Goal: Task Accomplishment & Management: Understand process/instructions

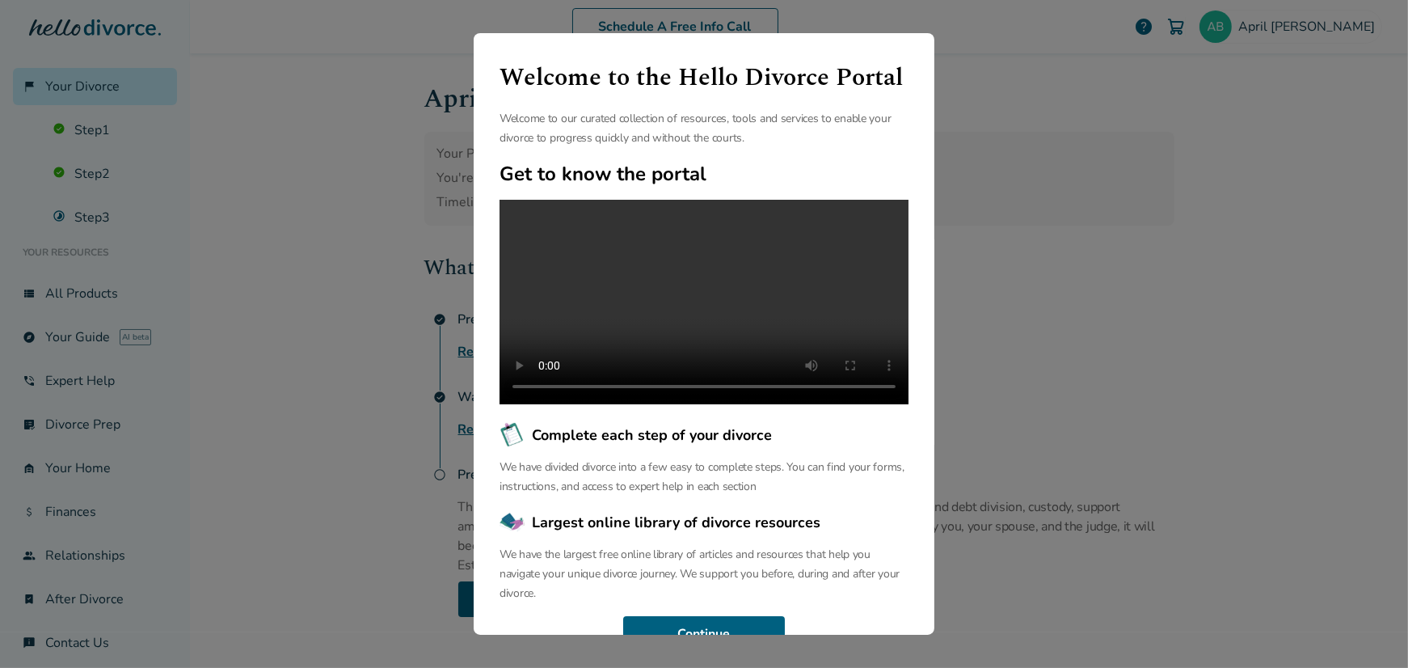
click at [1259, 255] on div "Welcome to the Hello Divorce Portal Welcome to our curated collection of resour…" at bounding box center [704, 334] width 1408 height 668
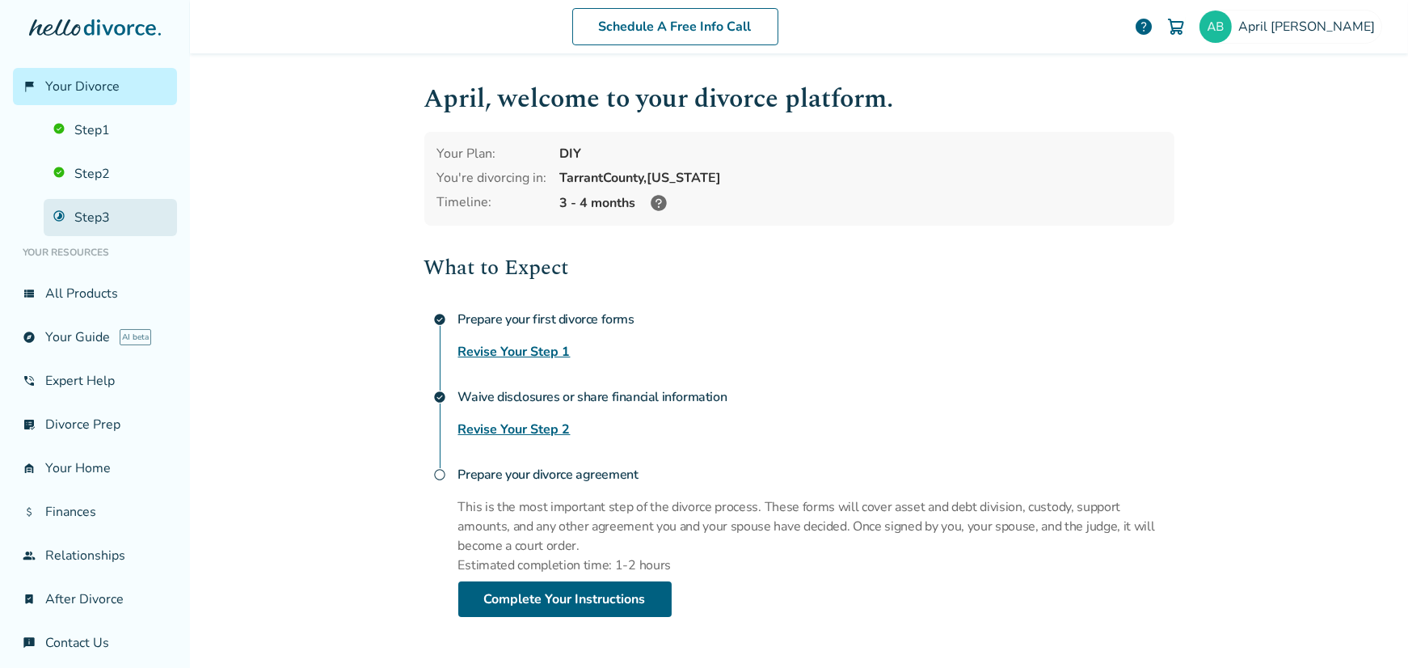
click at [92, 220] on link "Step 3" at bounding box center [110, 217] width 133 height 37
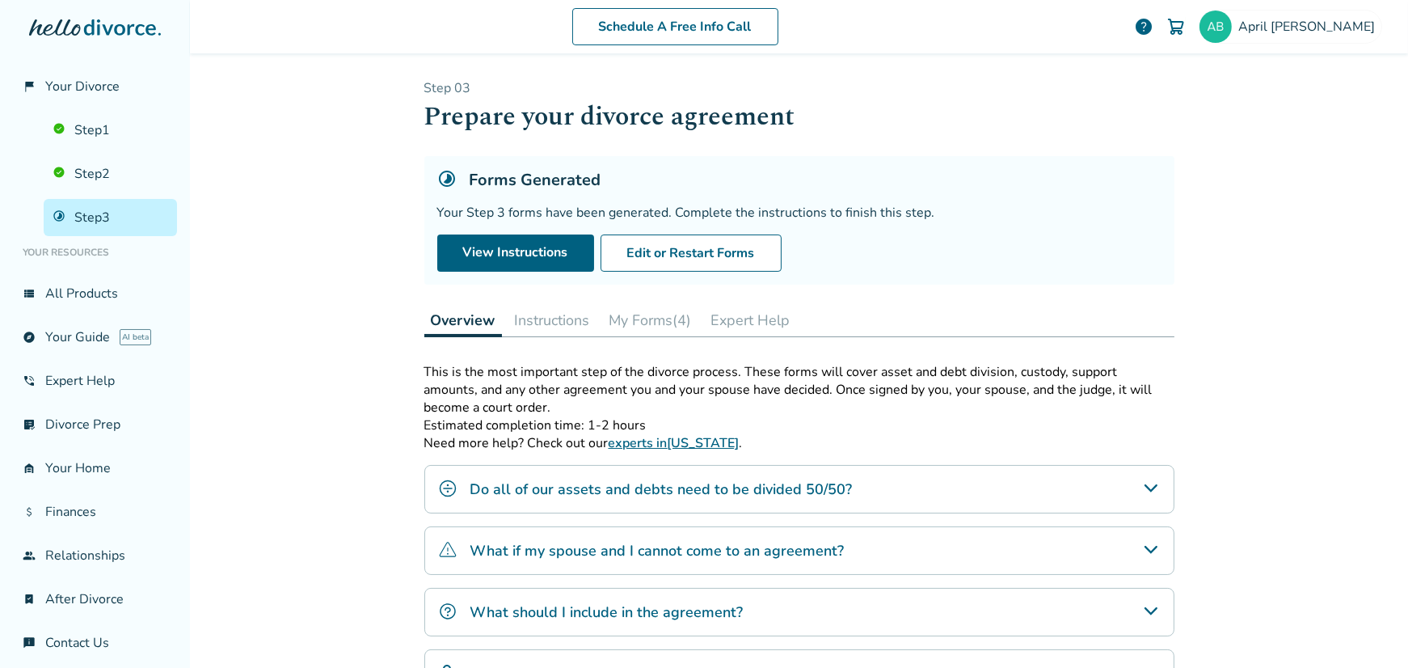
click at [634, 329] on button "My Forms (4)" at bounding box center [650, 320] width 95 height 32
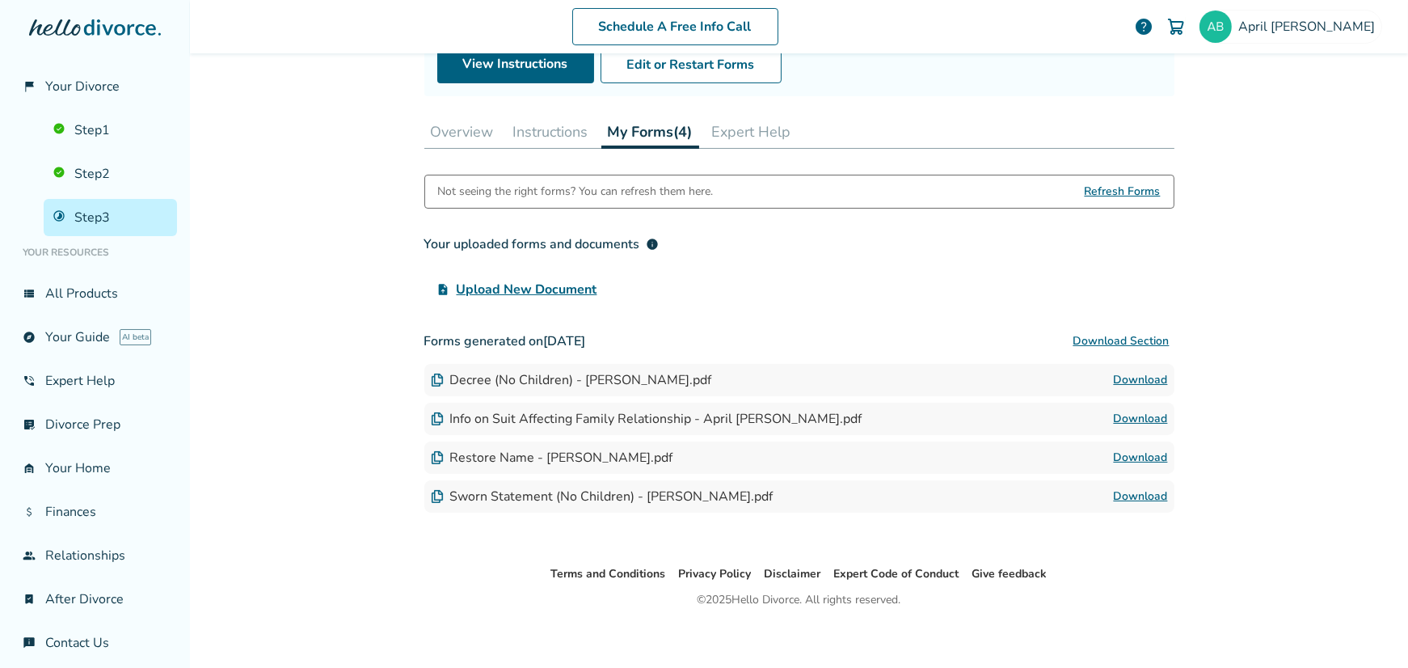
scroll to position [196, 0]
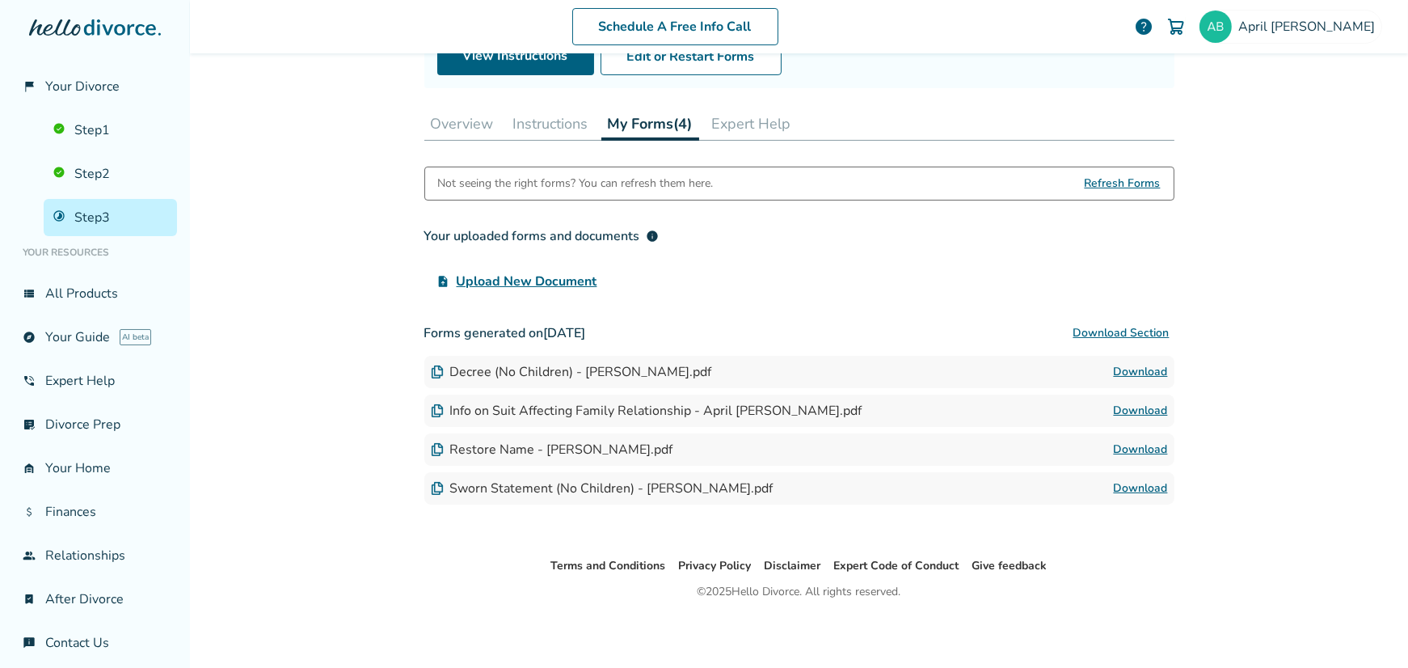
click at [531, 125] on button "Instructions" at bounding box center [551, 124] width 88 height 32
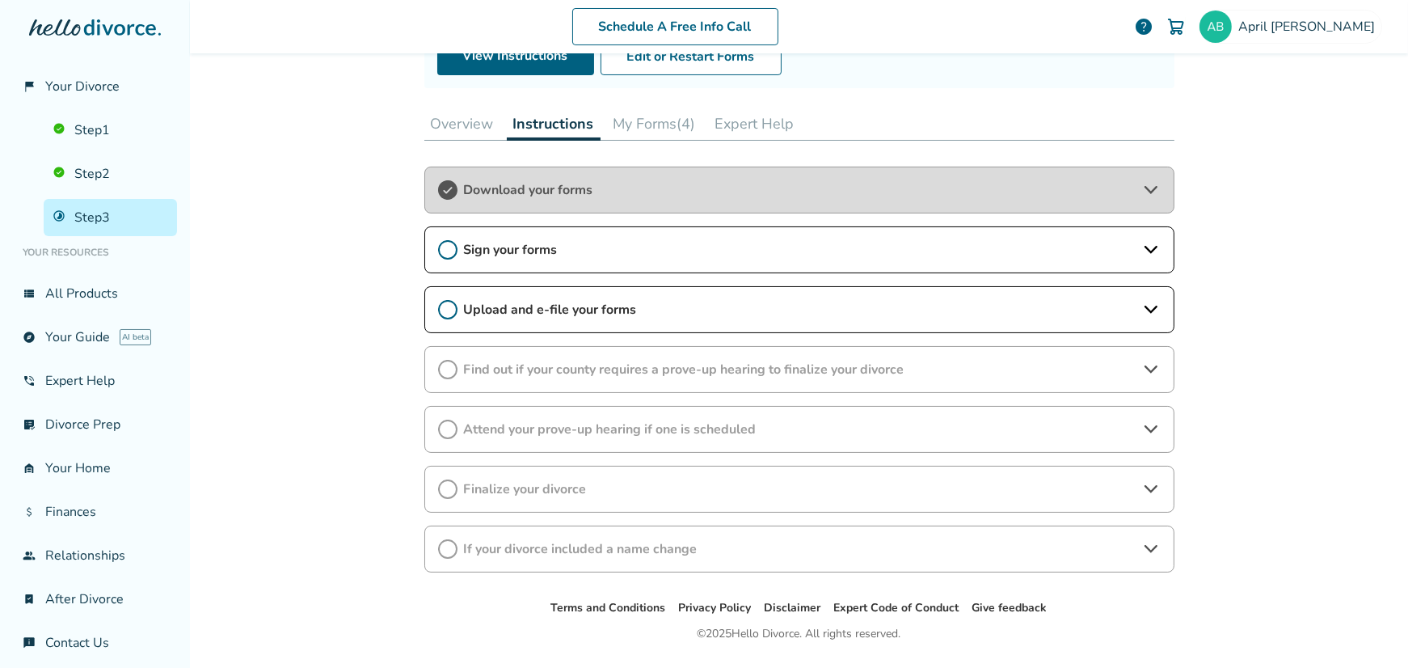
click at [440, 369] on icon at bounding box center [447, 369] width 19 height 19
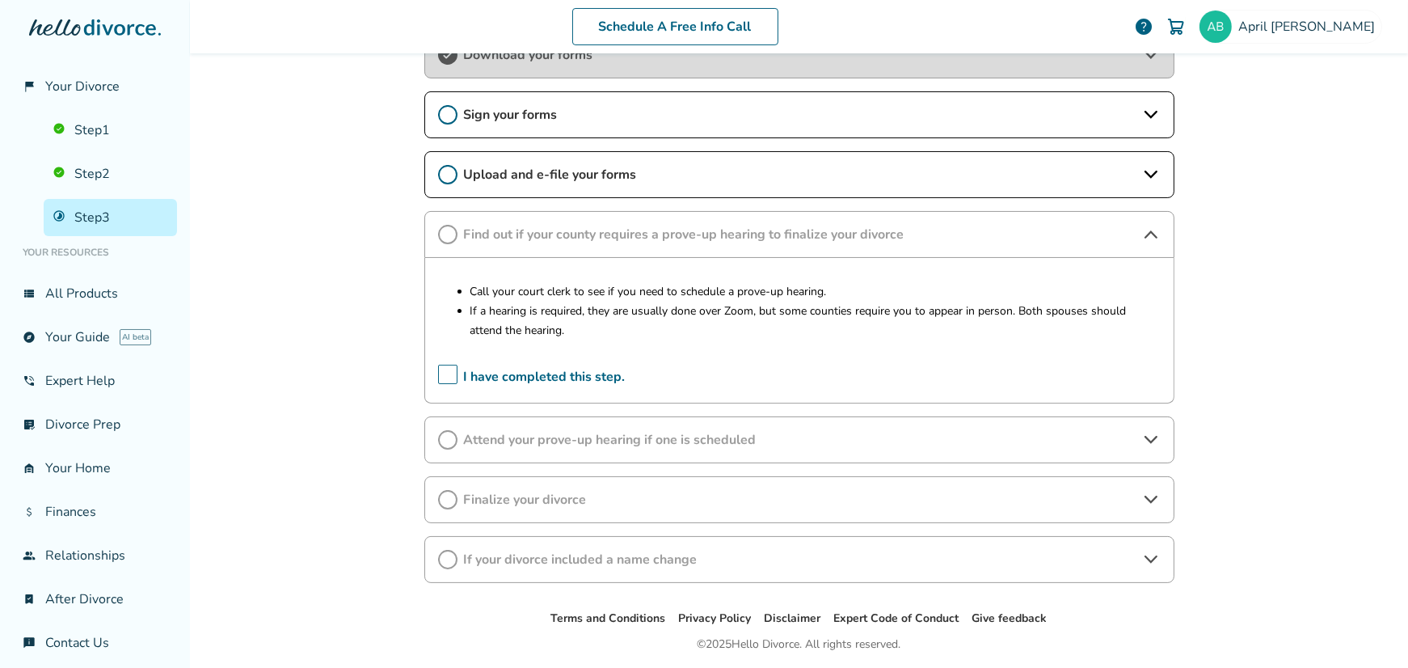
scroll to position [358, 0]
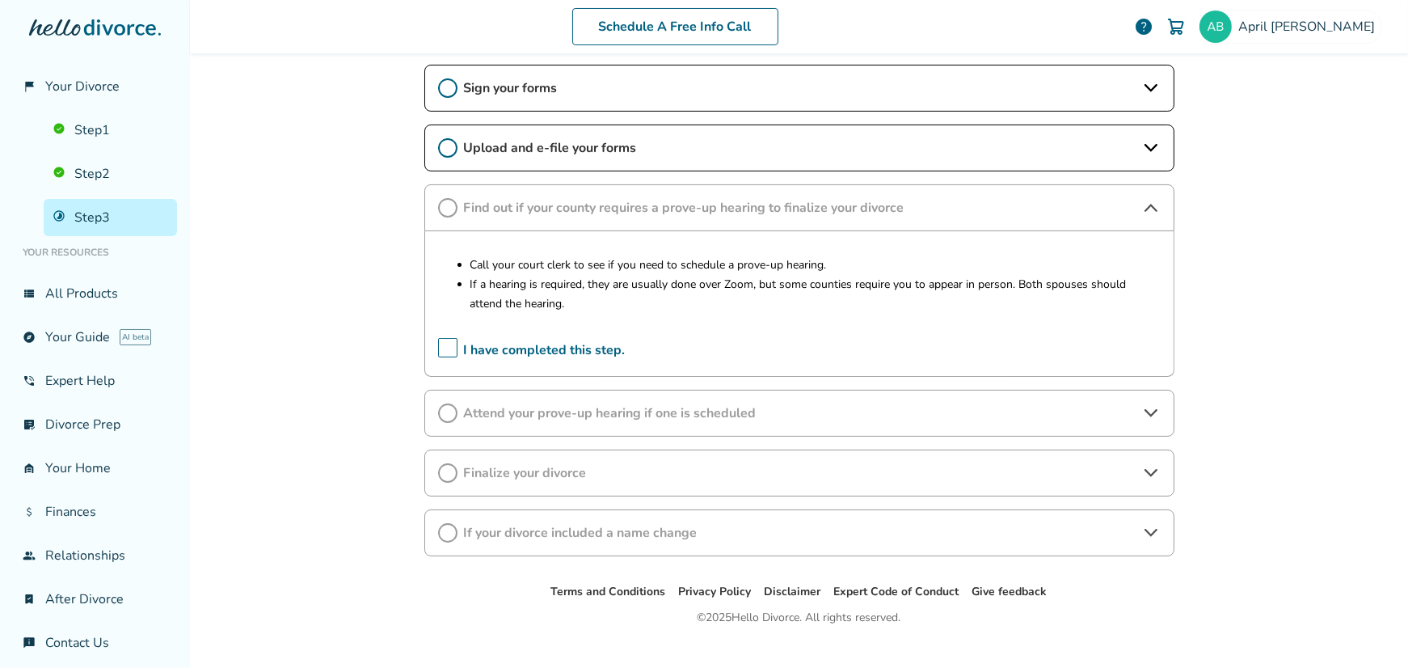
click at [438, 342] on span "I have completed this step." at bounding box center [532, 350] width 188 height 25
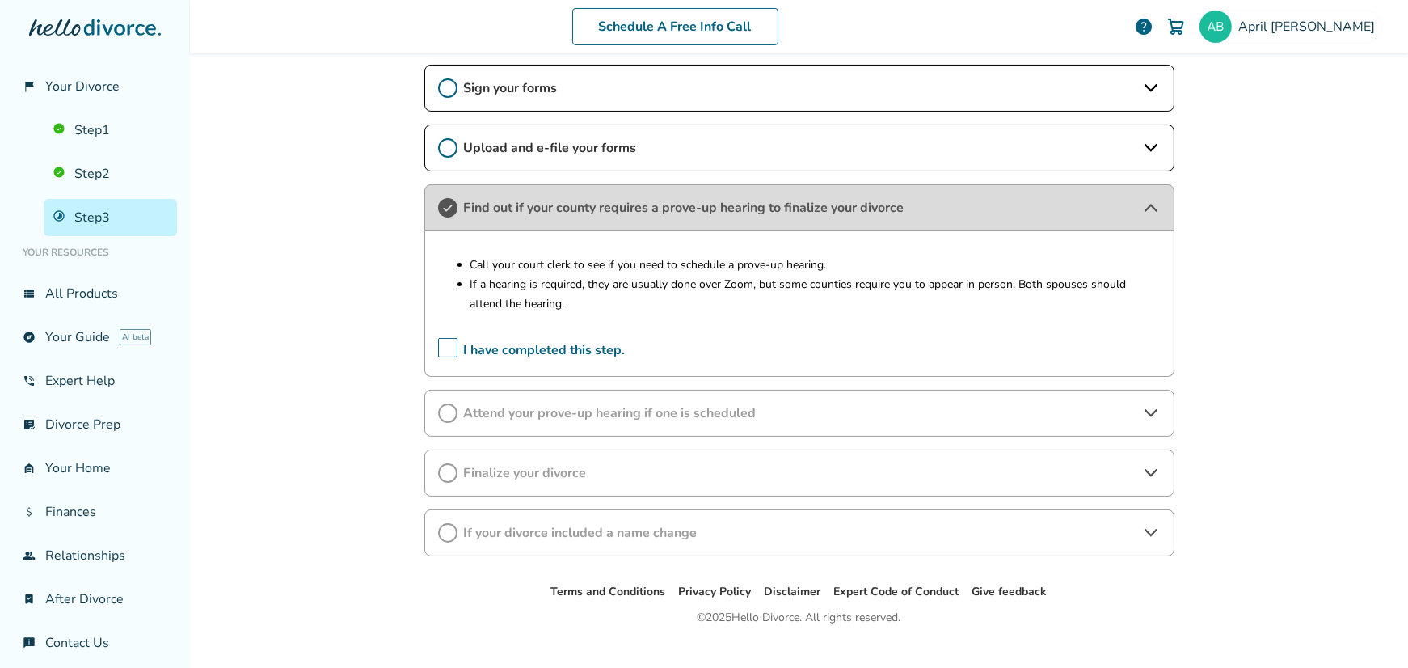
click at [521, 407] on span "Attend your prove-up hearing if one is scheduled" at bounding box center [799, 413] width 671 height 18
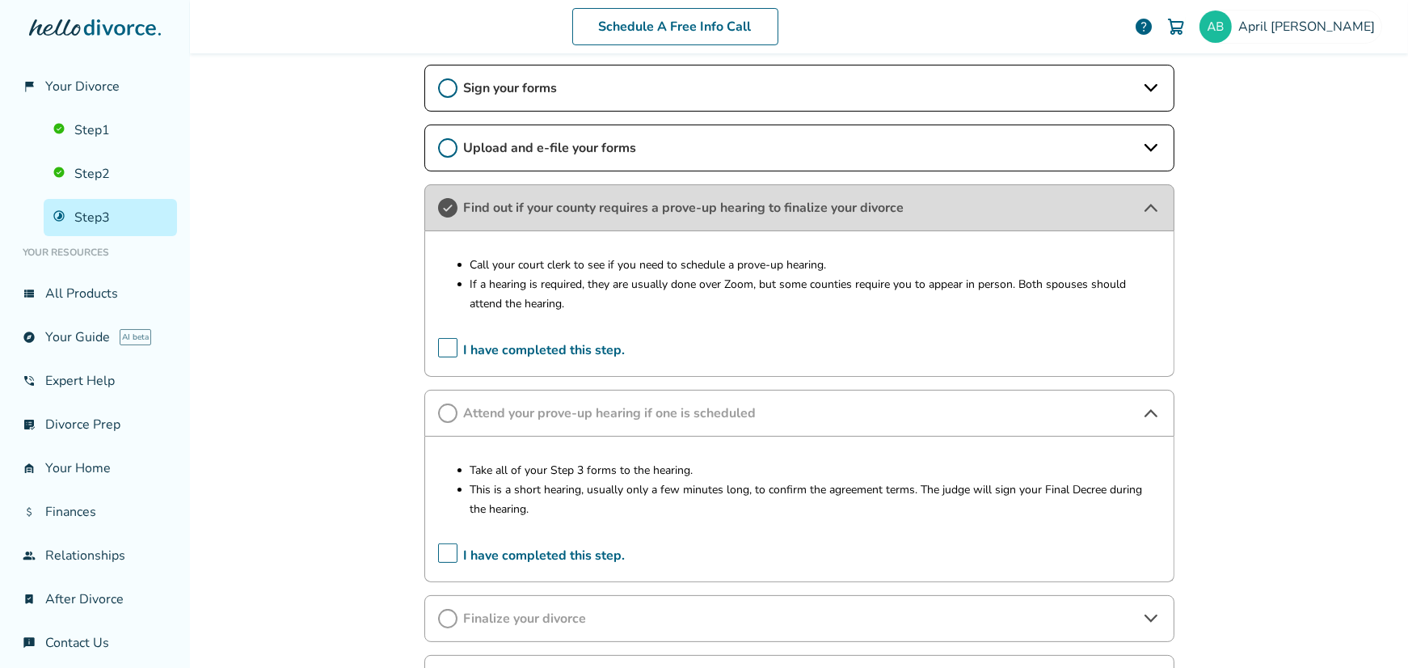
click at [441, 409] on icon at bounding box center [447, 412] width 19 height 19
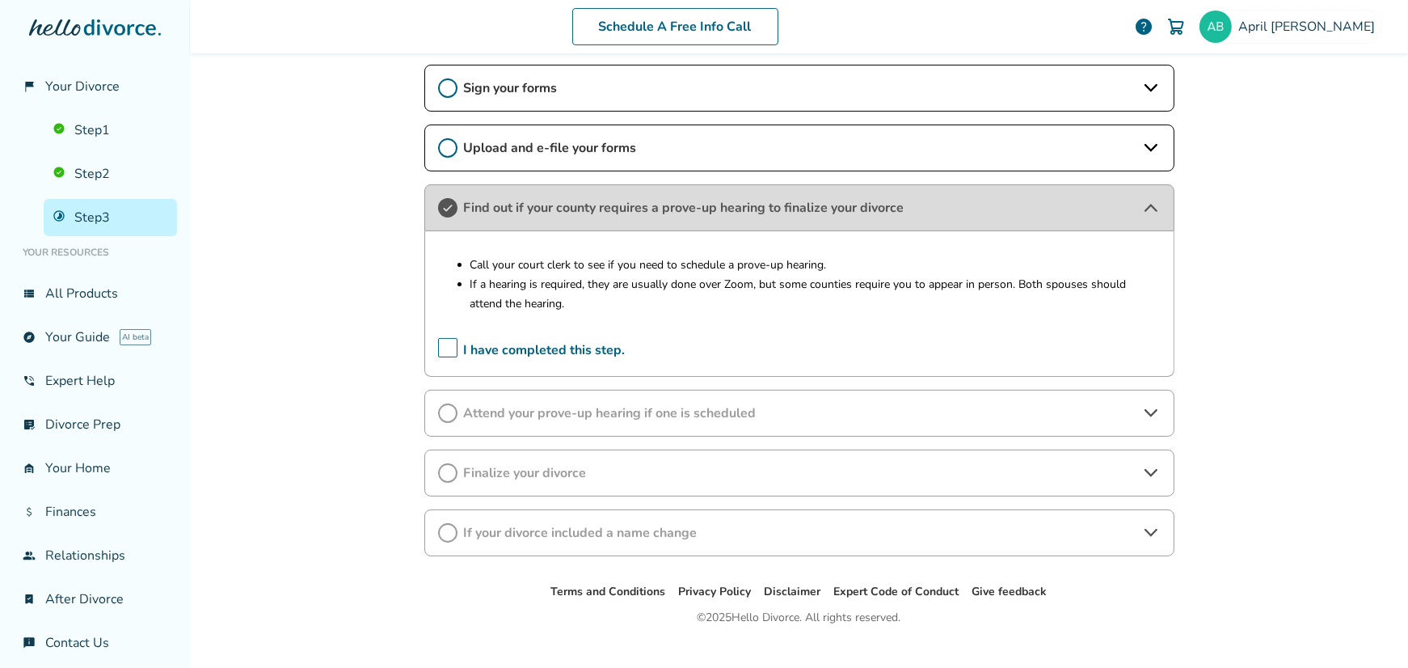
click at [438, 409] on icon at bounding box center [447, 412] width 19 height 19
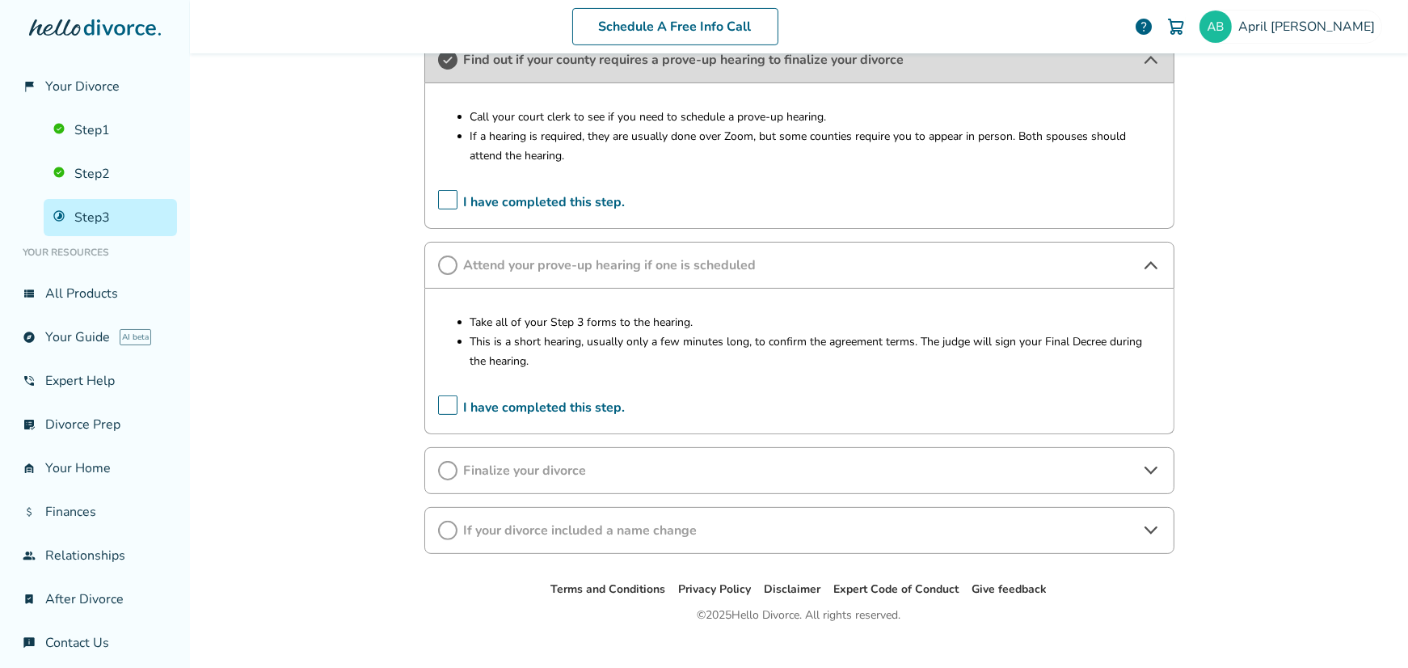
scroll to position [520, 0]
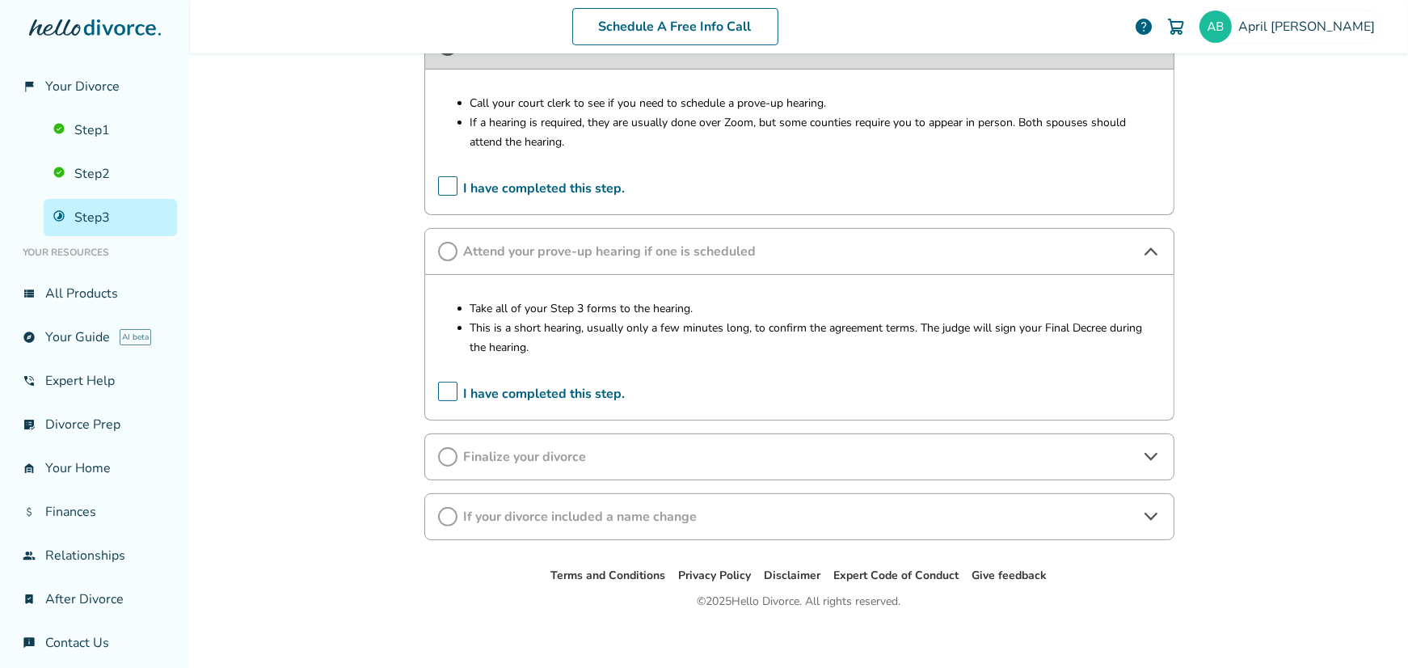
click at [446, 385] on span "I have completed this step." at bounding box center [532, 394] width 188 height 25
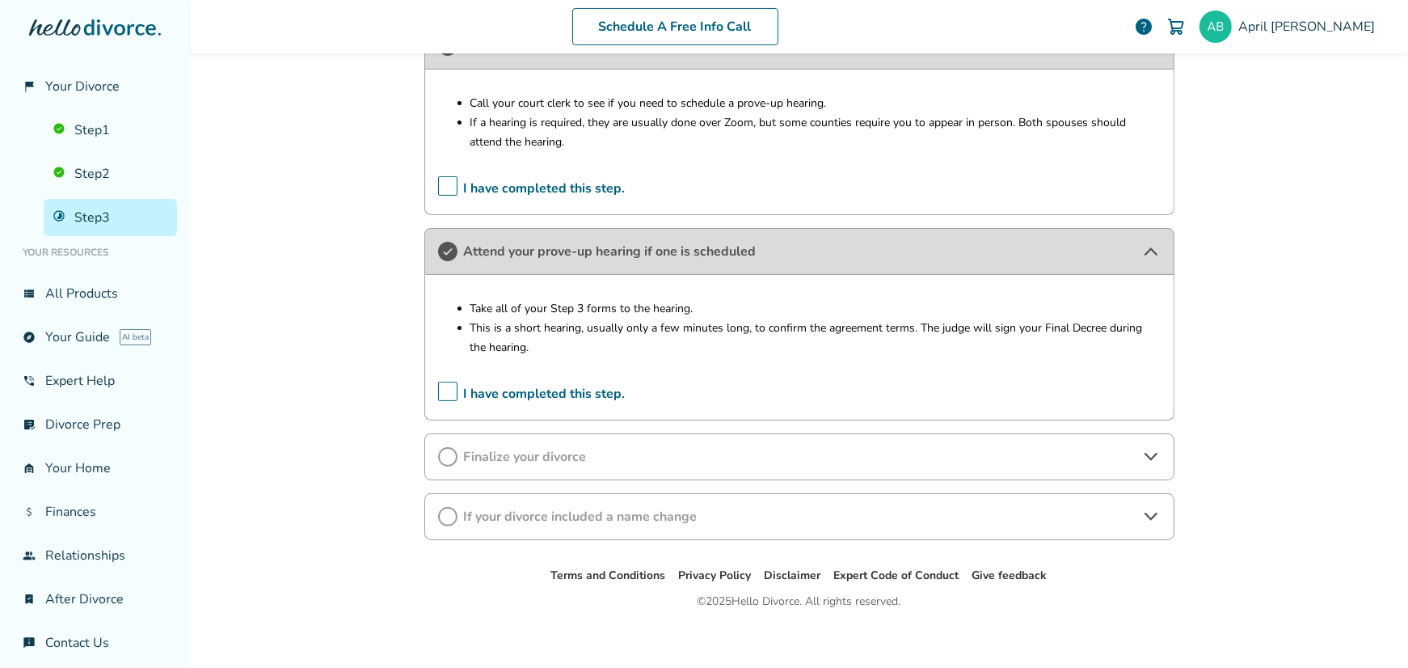
click at [566, 448] on span "Finalize your divorce" at bounding box center [799, 457] width 671 height 18
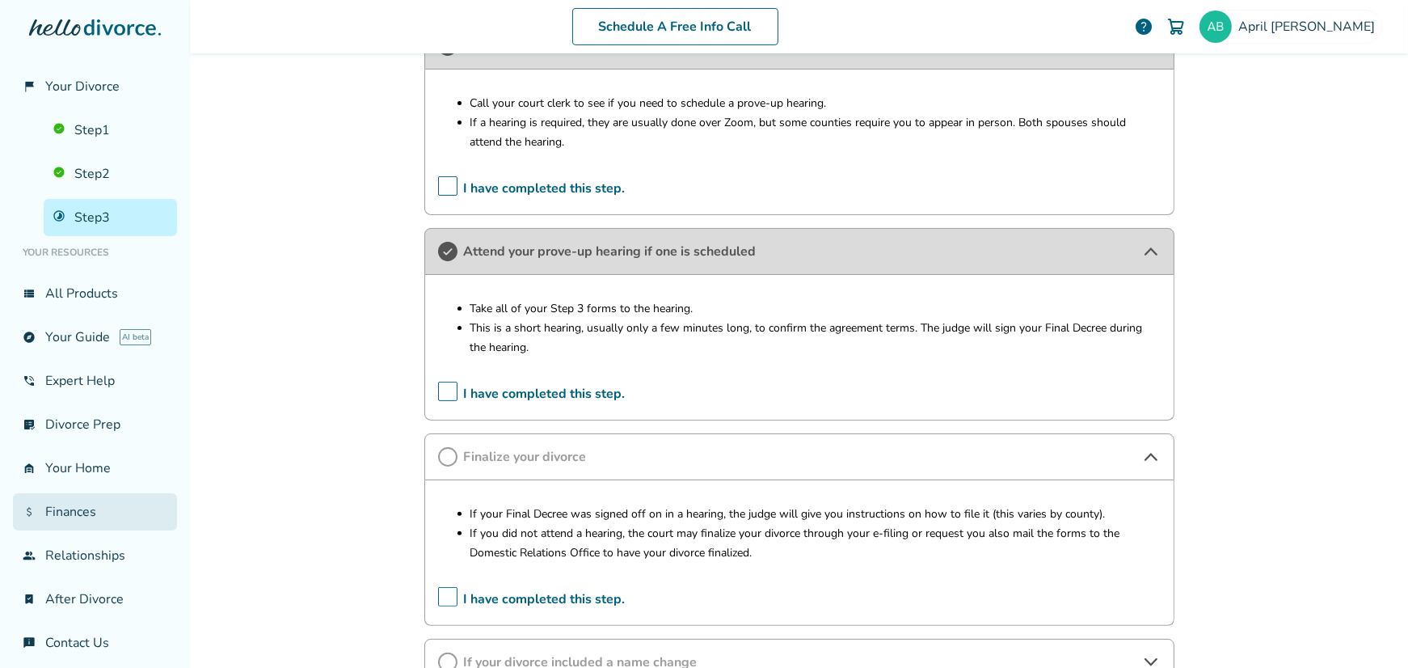
click at [70, 500] on link "attach_money Finances" at bounding box center [95, 511] width 164 height 37
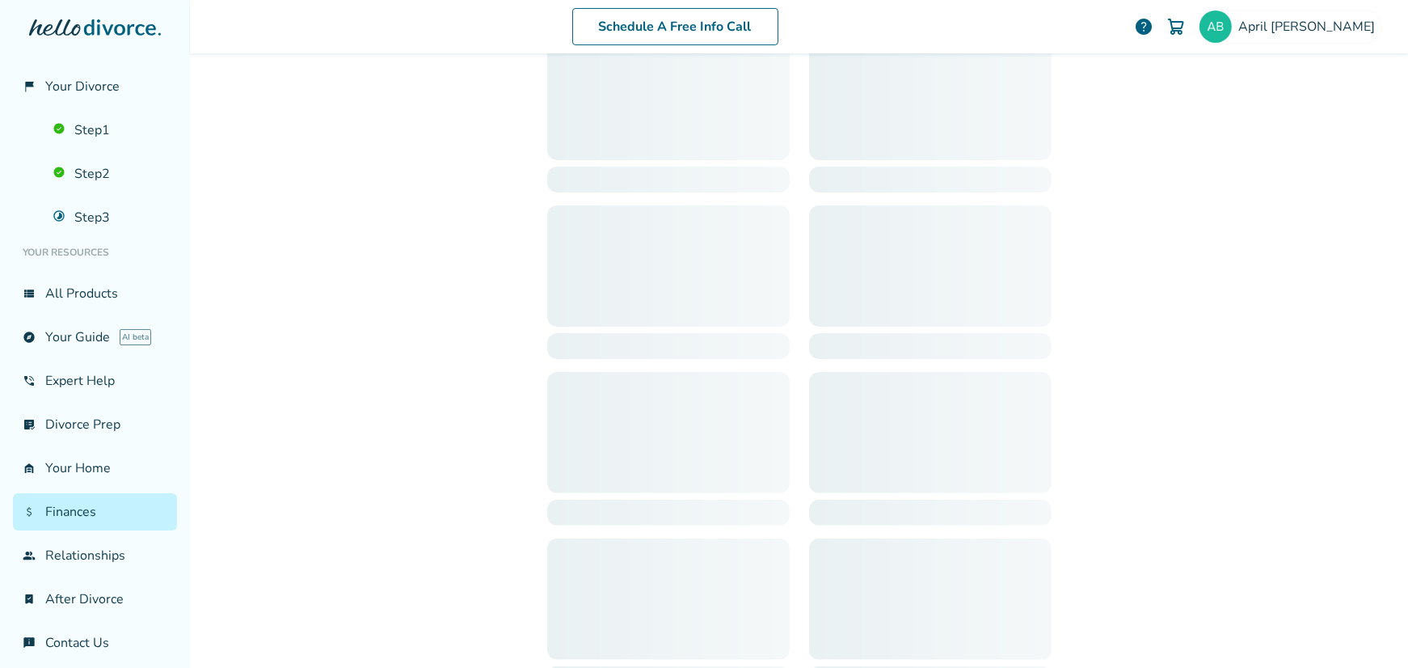
scroll to position [78, 0]
